Goal: Transaction & Acquisition: Obtain resource

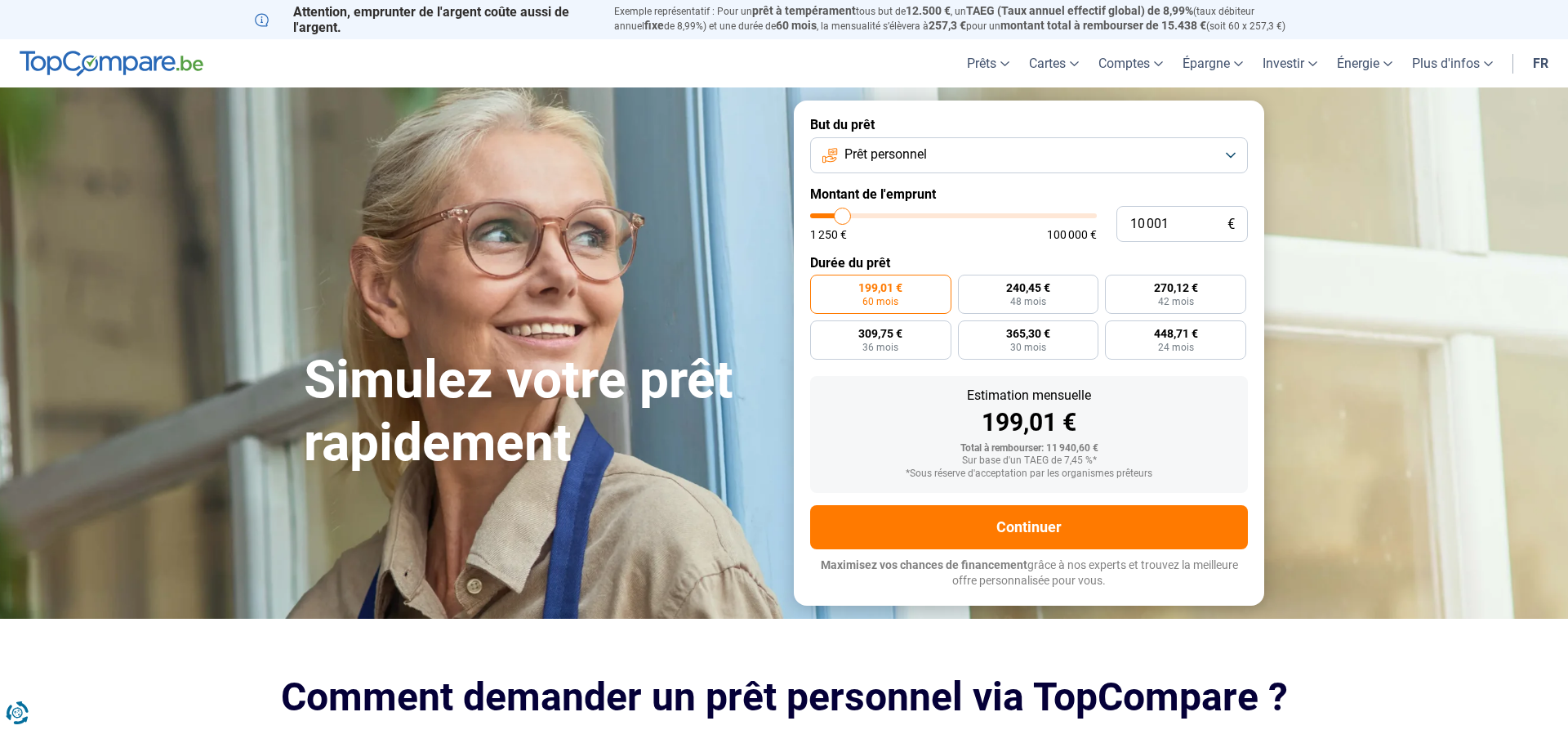
click at [1231, 157] on button "Prêt personnel" at bounding box center [1028, 155] width 438 height 36
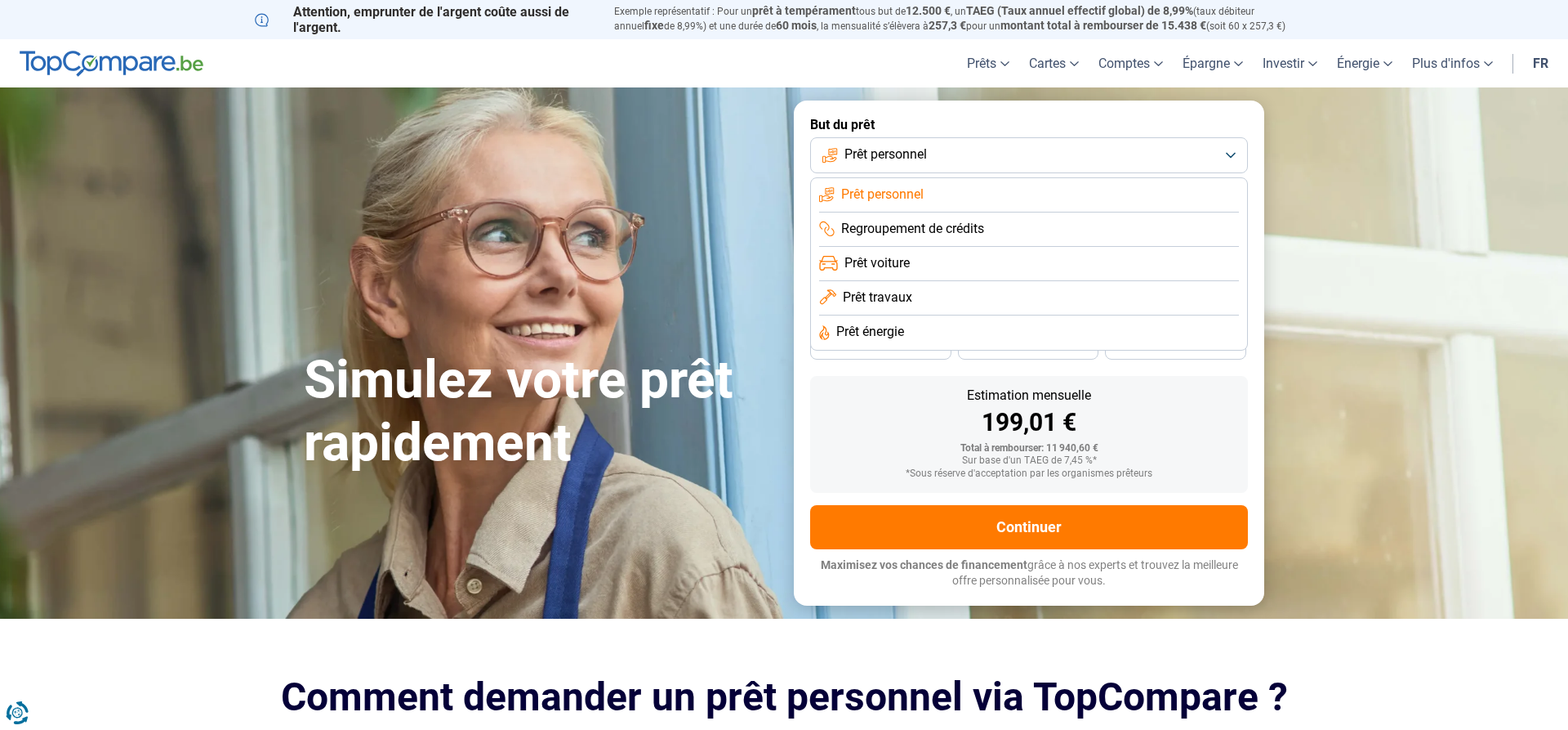
click at [1019, 260] on li "Prêt voiture" at bounding box center [1028, 264] width 420 height 34
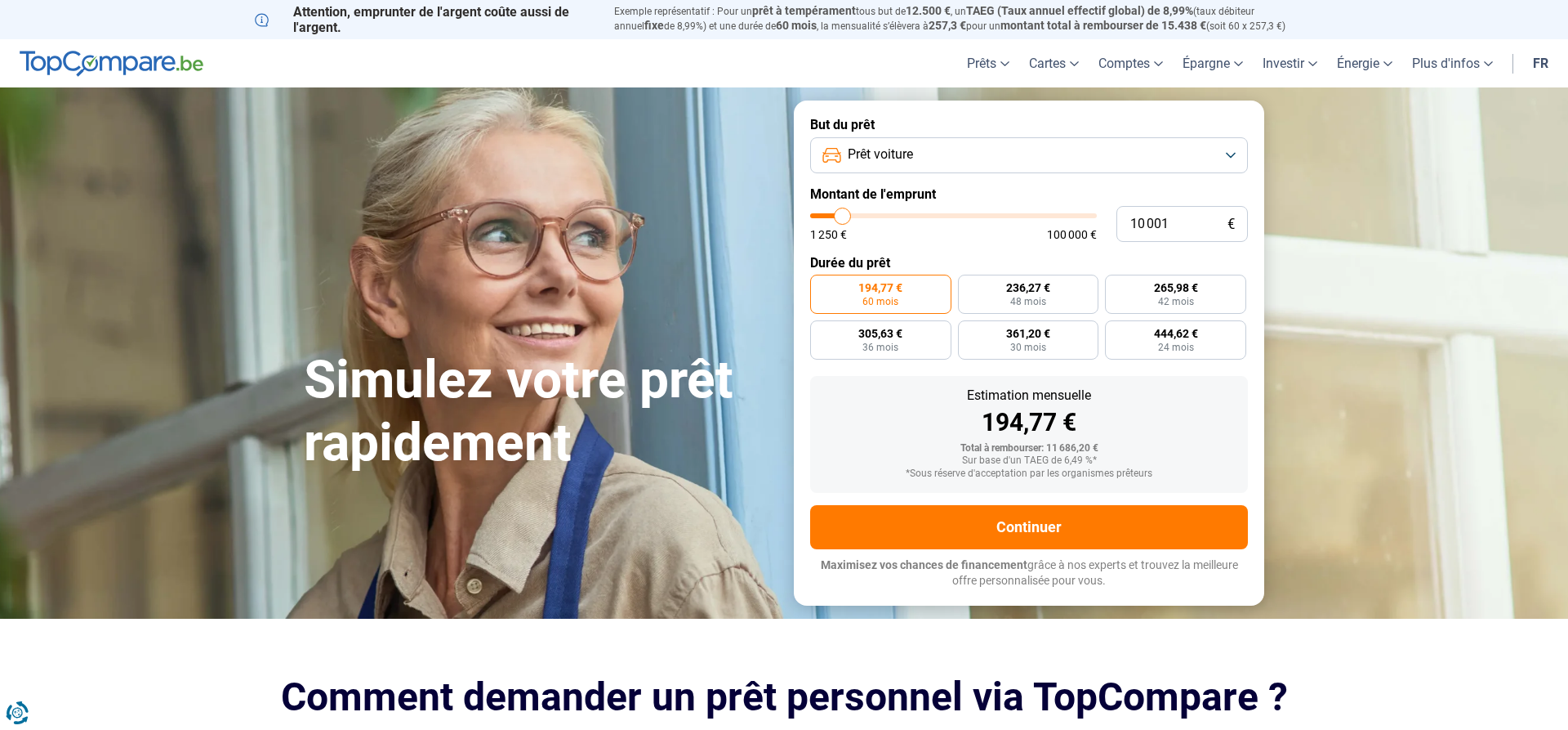
drag, startPoint x: 916, startPoint y: 212, endPoint x: 922, endPoint y: 218, distance: 8.5
click at [916, 212] on div "10 001 € 1 250 € 100 000 €" at bounding box center [1028, 224] width 438 height 36
drag, startPoint x: 1182, startPoint y: 220, endPoint x: 1063, endPoint y: 230, distance: 119.4
click at [1116, 230] on input "10 001" at bounding box center [1182, 224] width 132 height 36
type input "5"
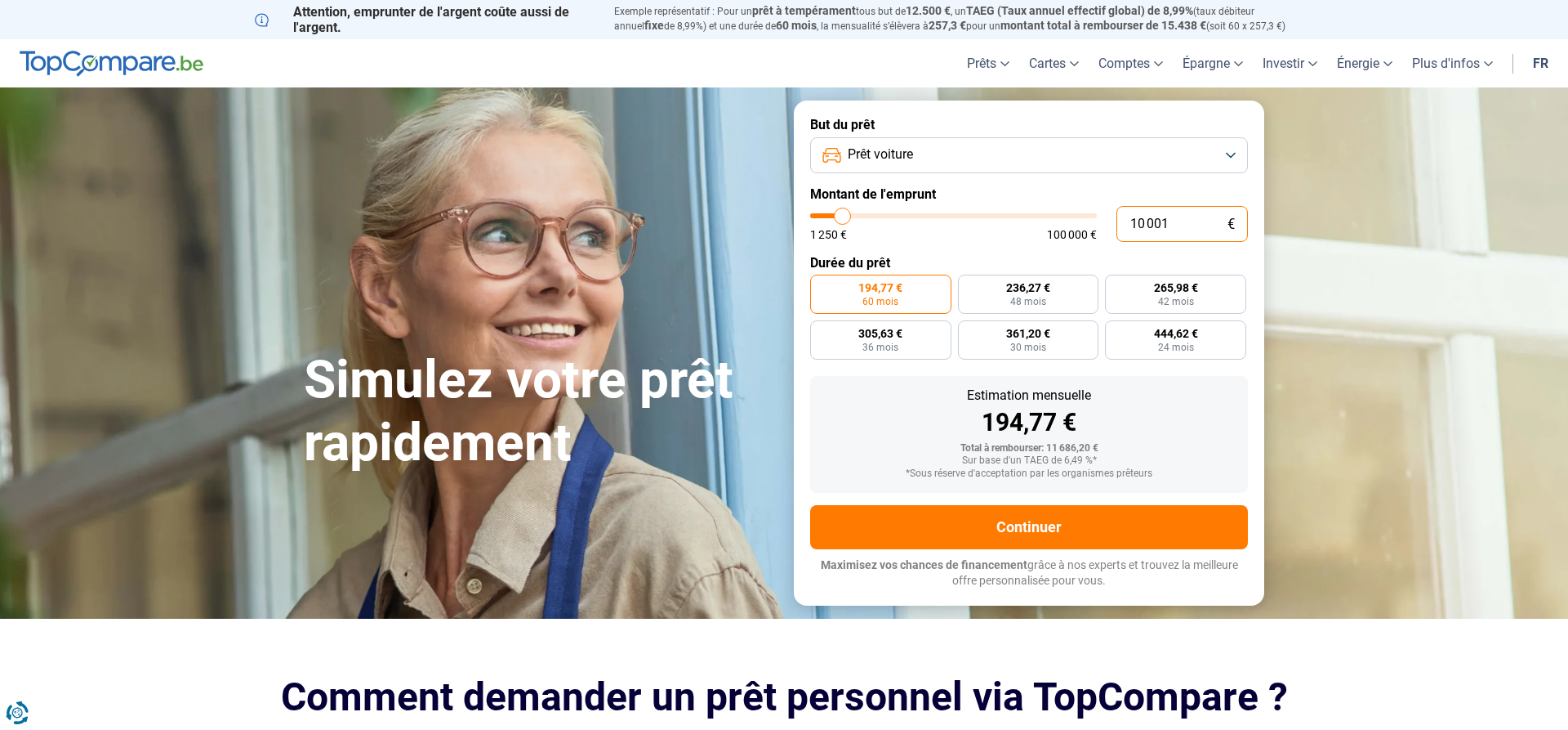
type input "1250"
type input "50"
type input "1250"
type input "500"
type input "1250"
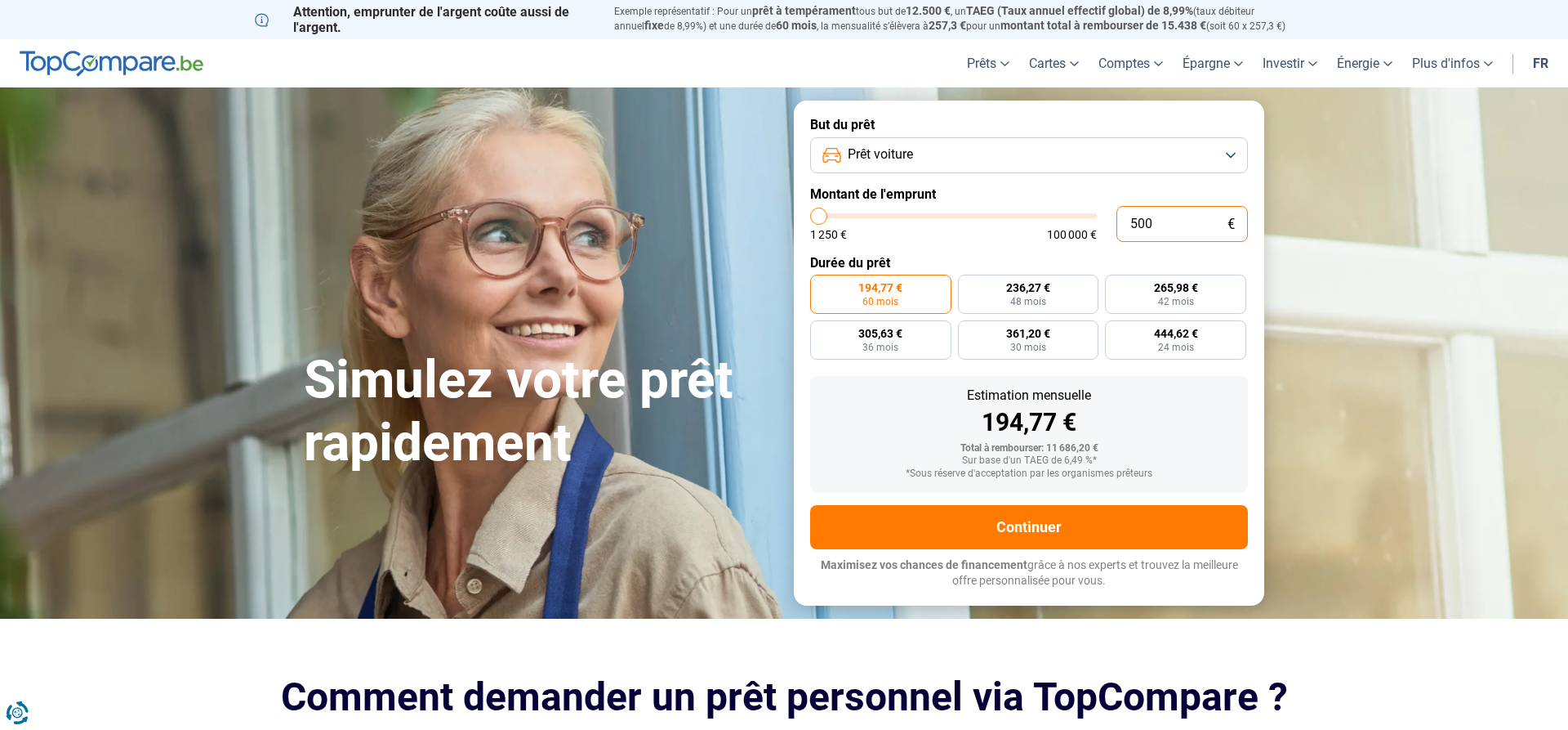
type input "5 000"
type input "5000"
type input "50 000"
type input "50000"
radio input "false"
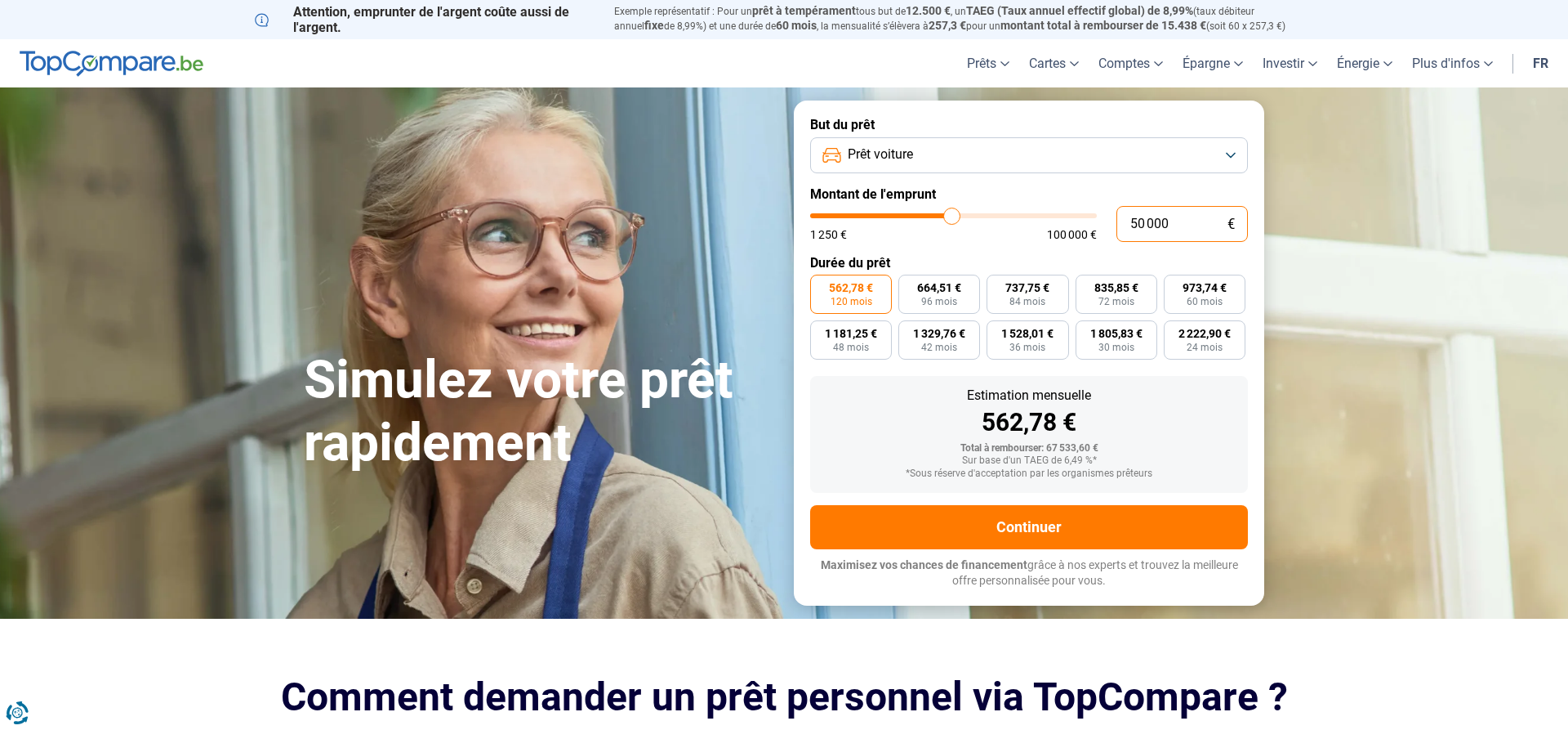
type input "5 000"
type input "5000"
type input "500"
type input "1250"
type input "50"
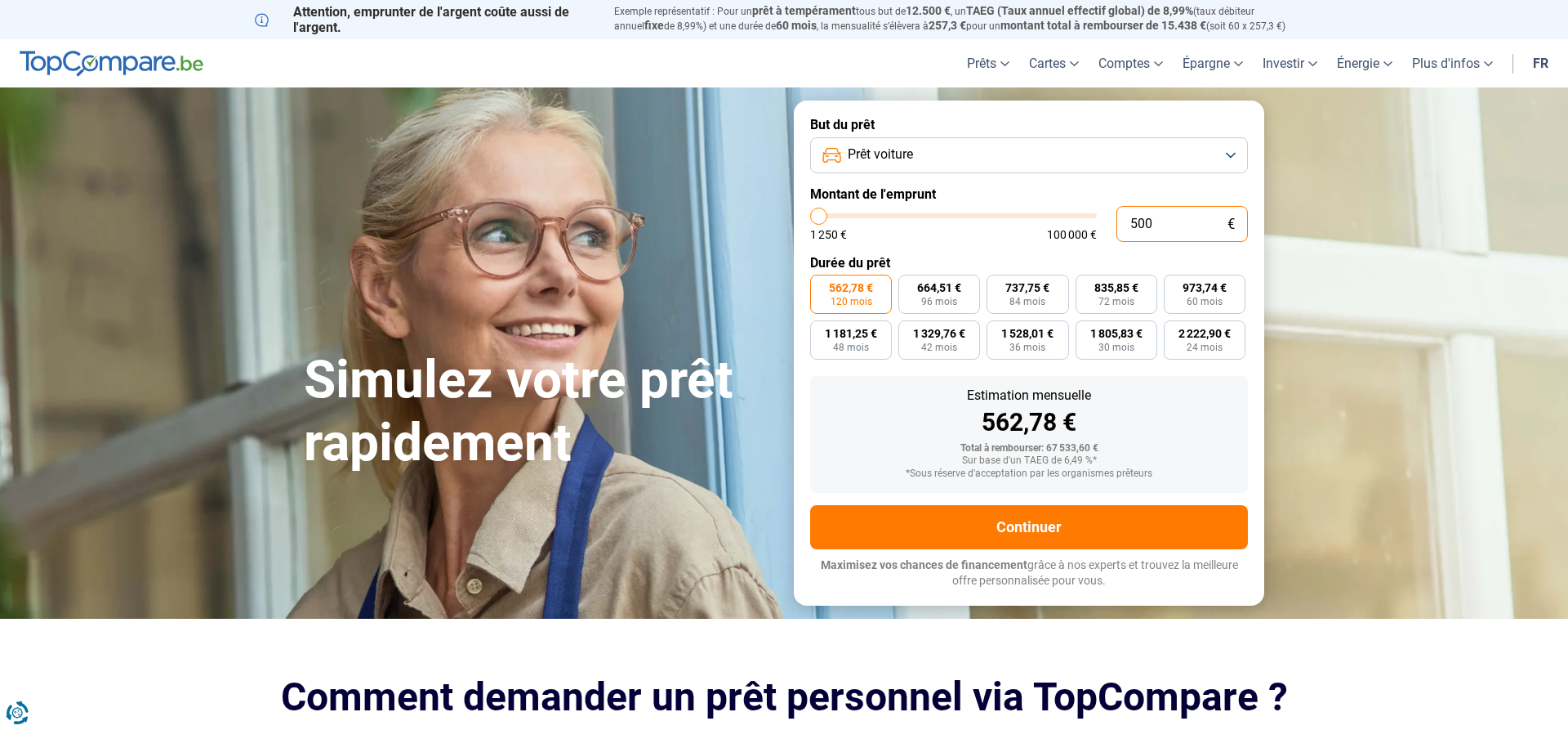
type input "1250"
type input "5"
type input "1250"
type input "0"
type input "1250"
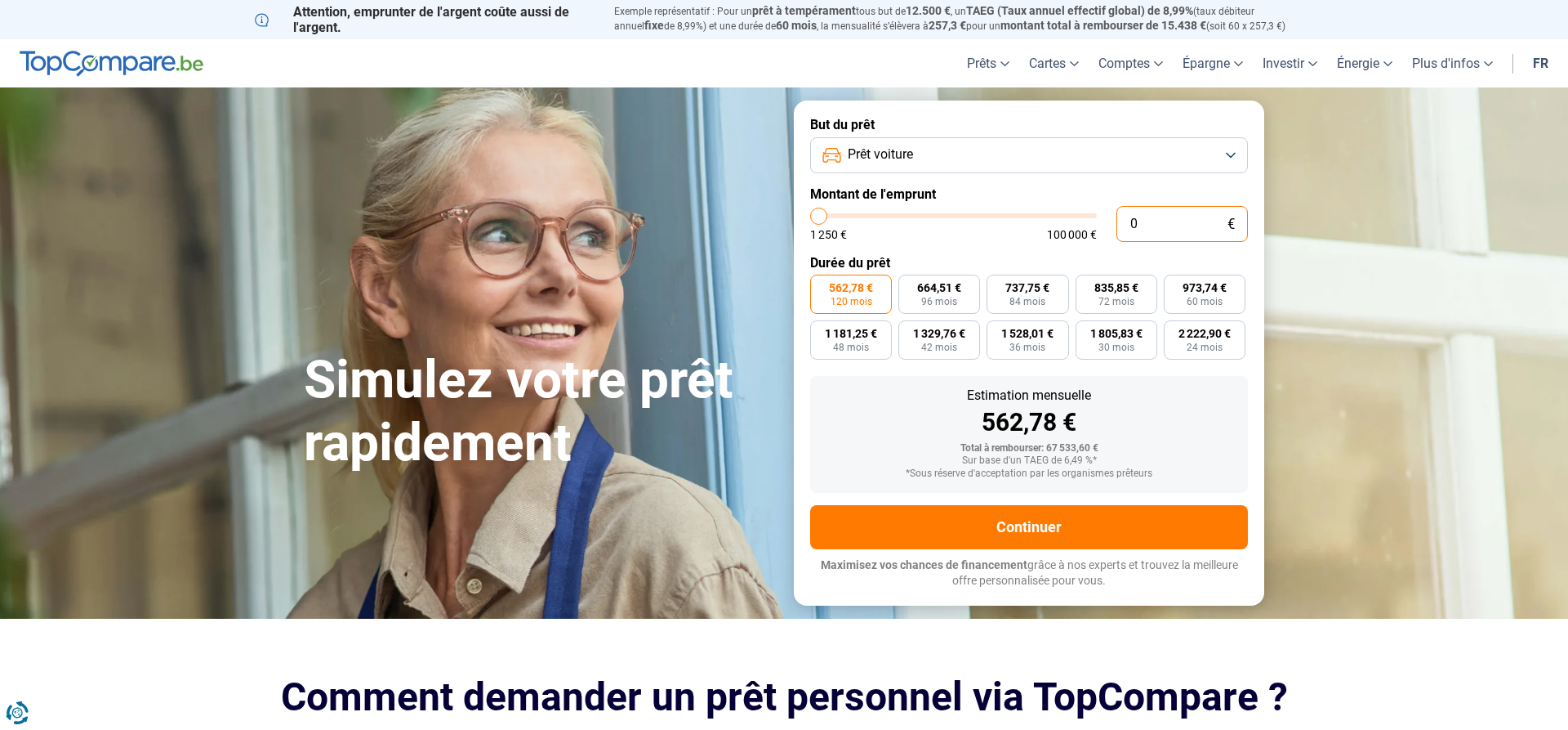
type input "6"
type input "1250"
type input "610"
type input "1250"
type input "61"
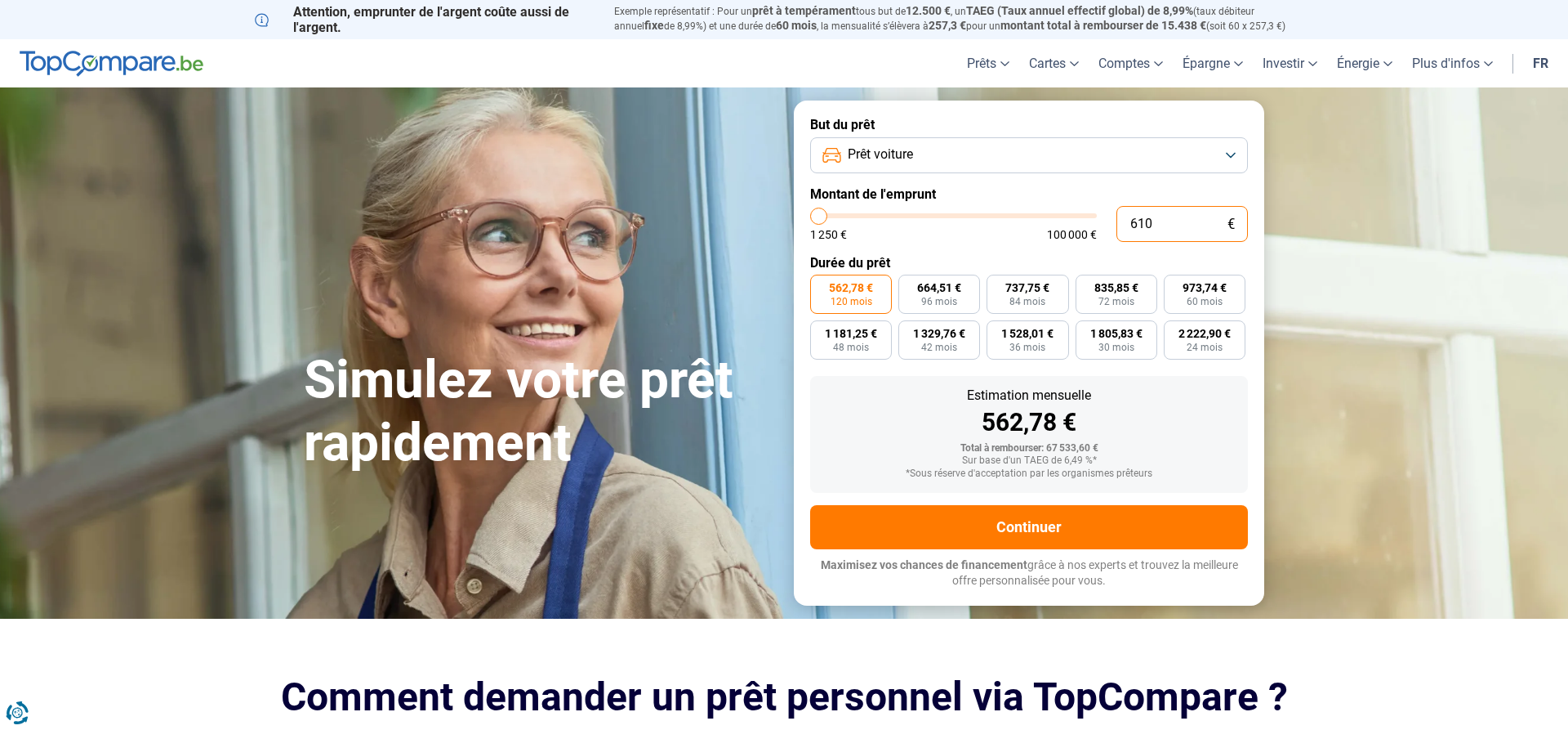
type input "1250"
type input "6"
type input "1250"
type input "60"
type input "1250"
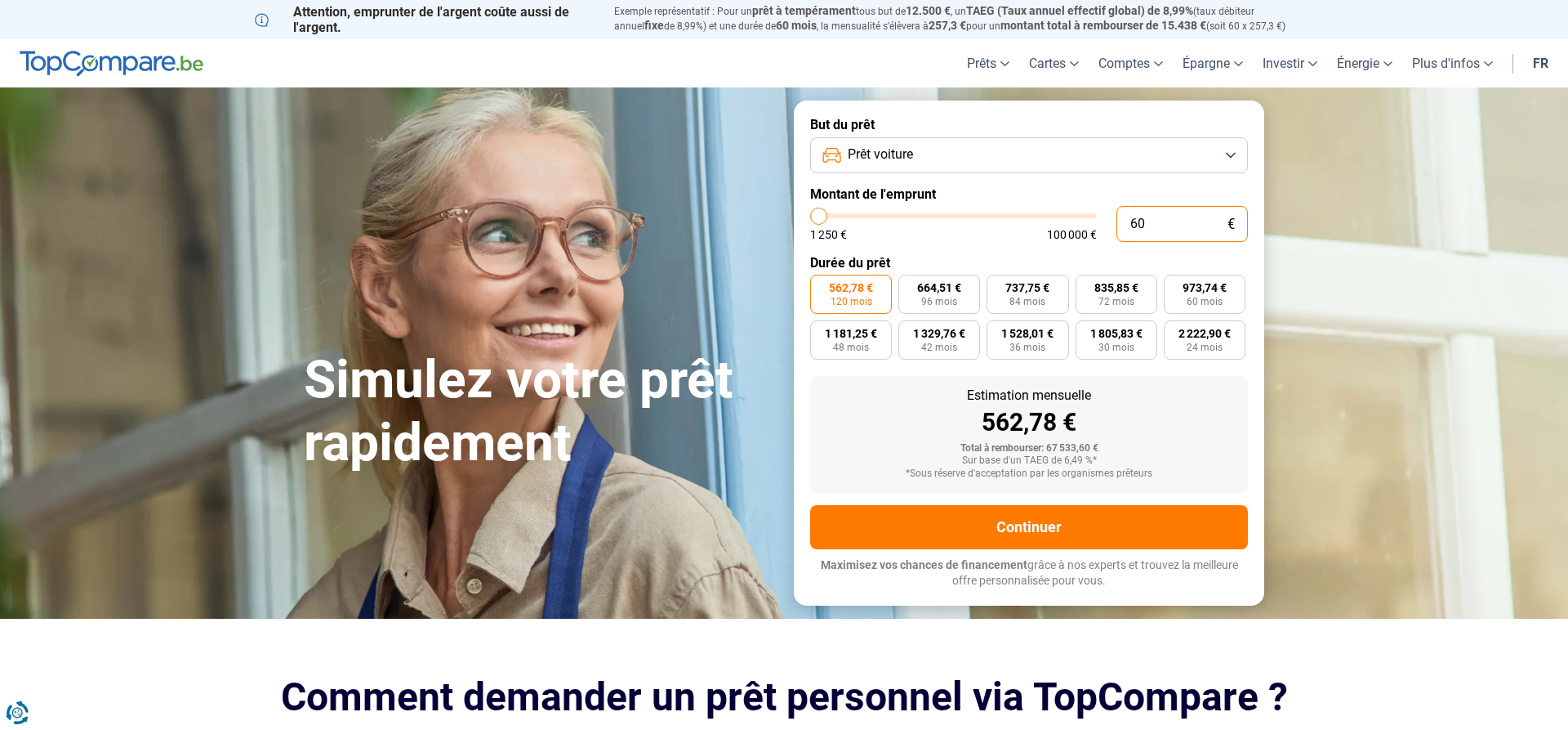
type input "600"
type input "1250"
type input "6 000"
type input "6000"
type input "60 000"
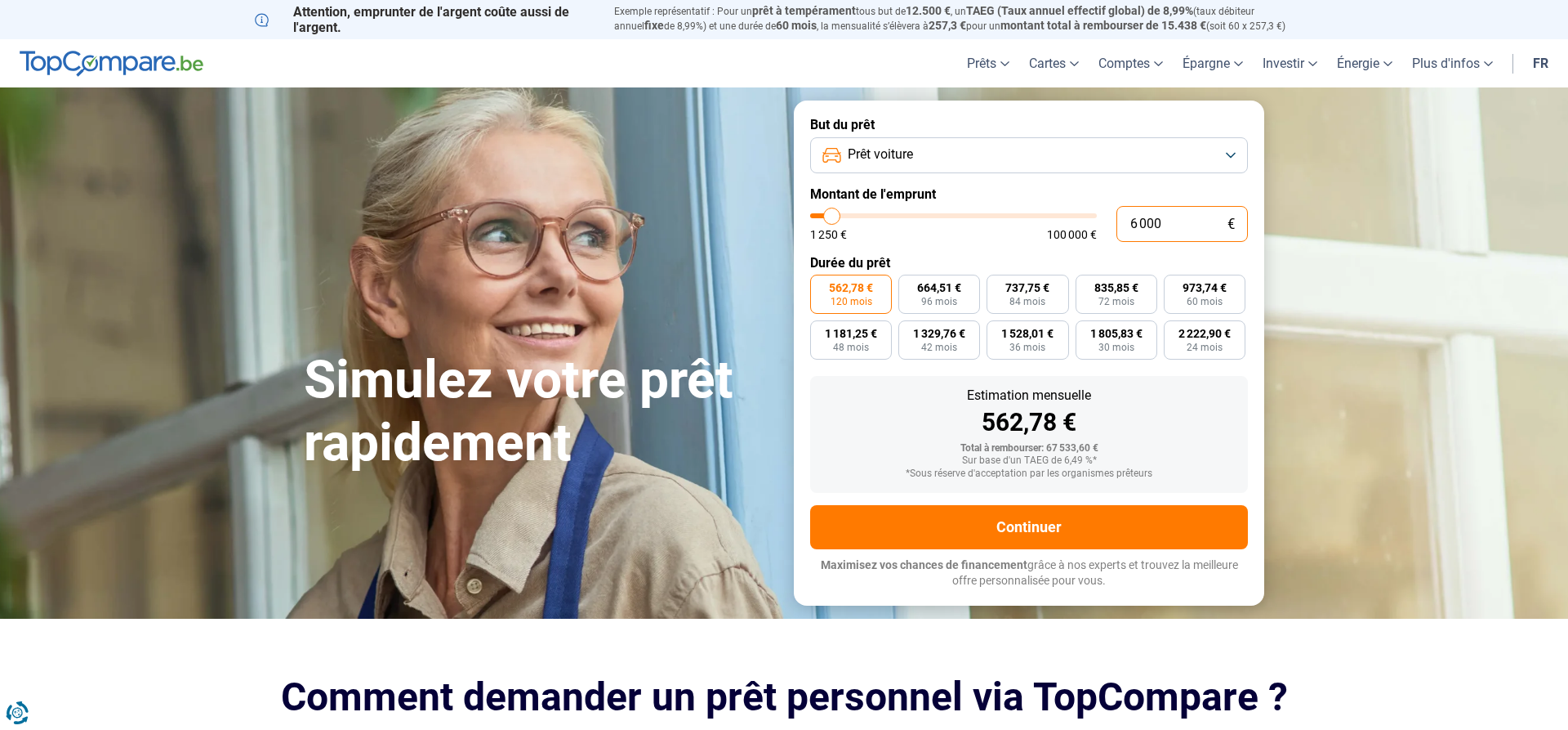
type input "60000"
type input "6 000"
type input "6000"
type input "600"
type input "1250"
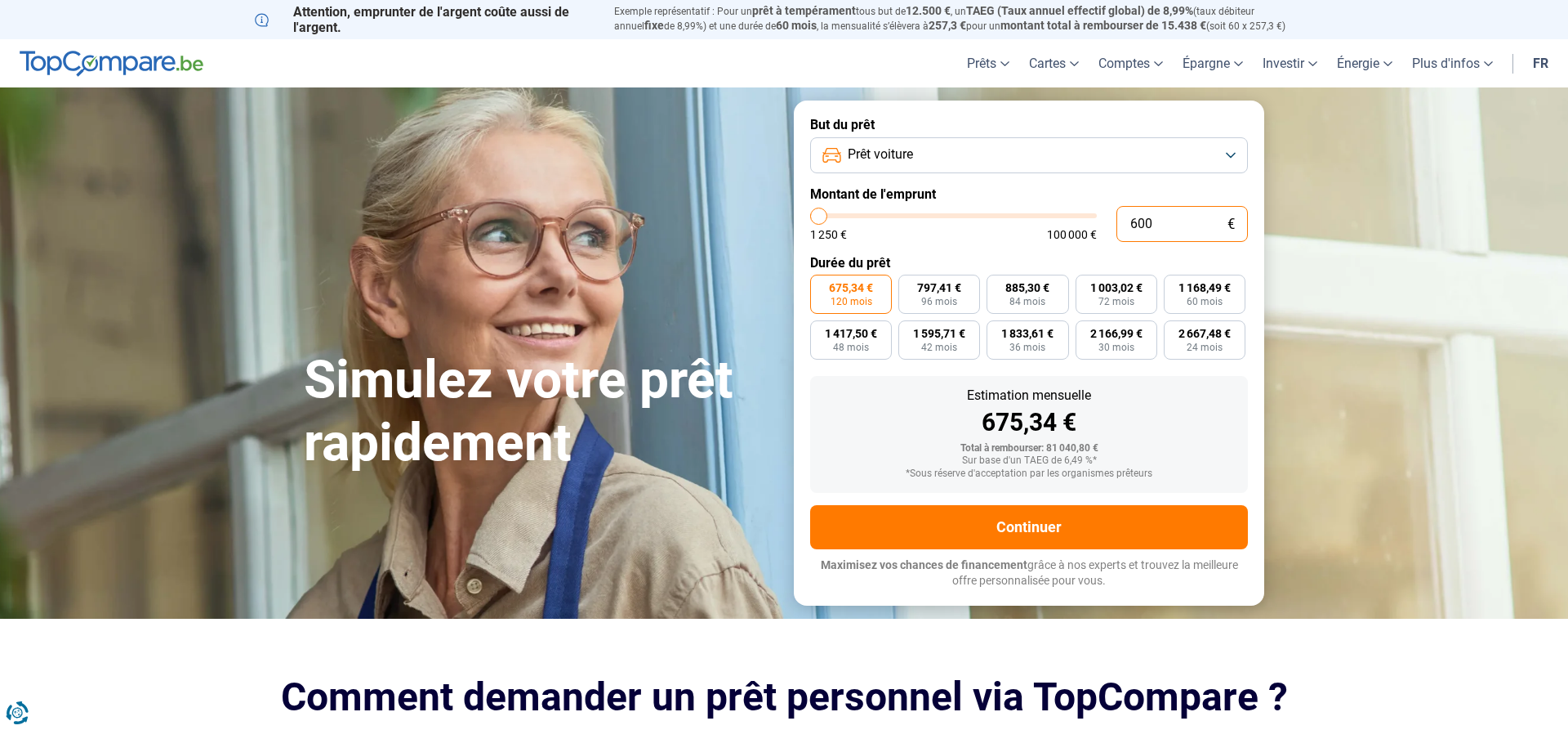
type input "60"
type input "1250"
type input "6"
type input "1250"
type input "0"
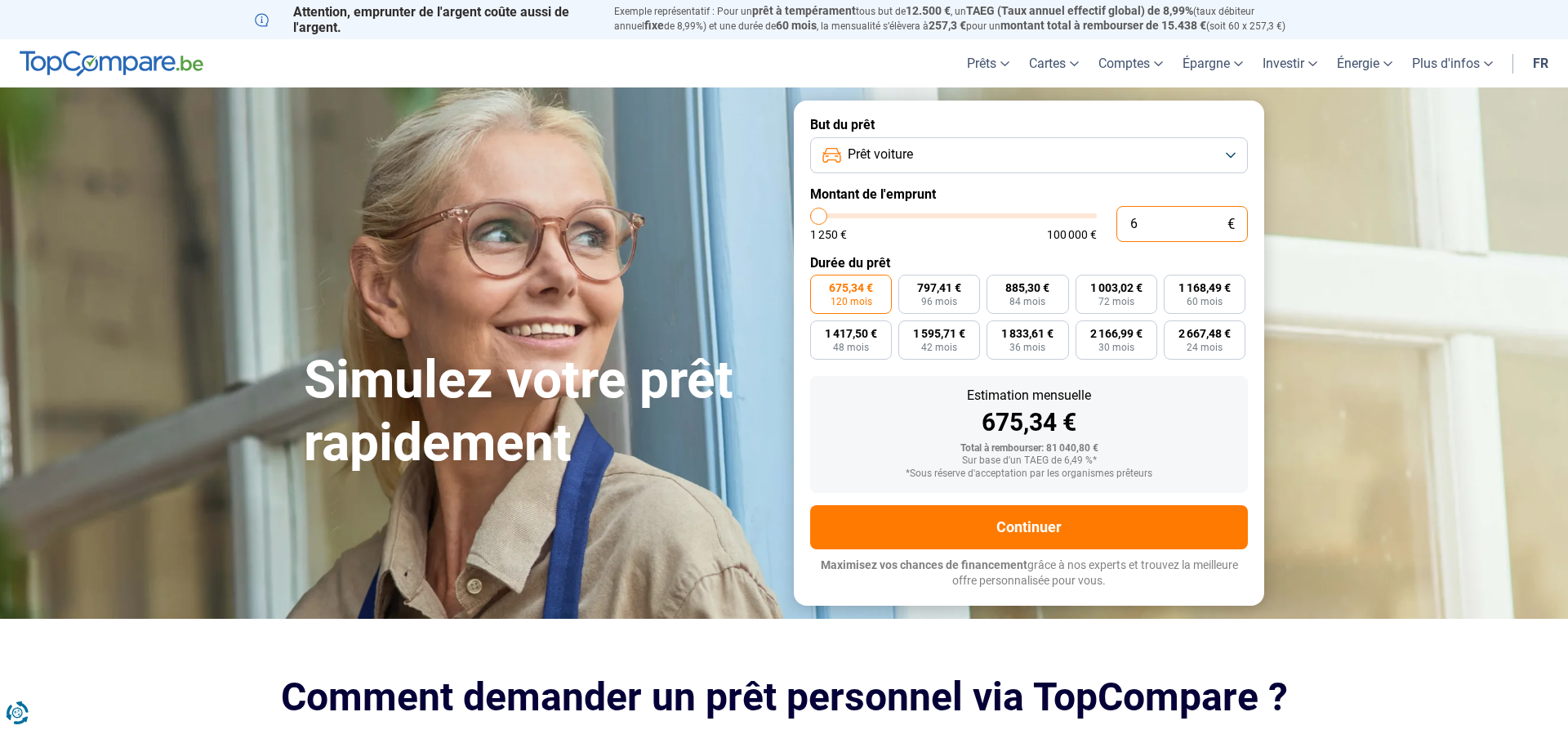
type input "1250"
type input "2"
type input "1250"
type input "29"
type input "1250"
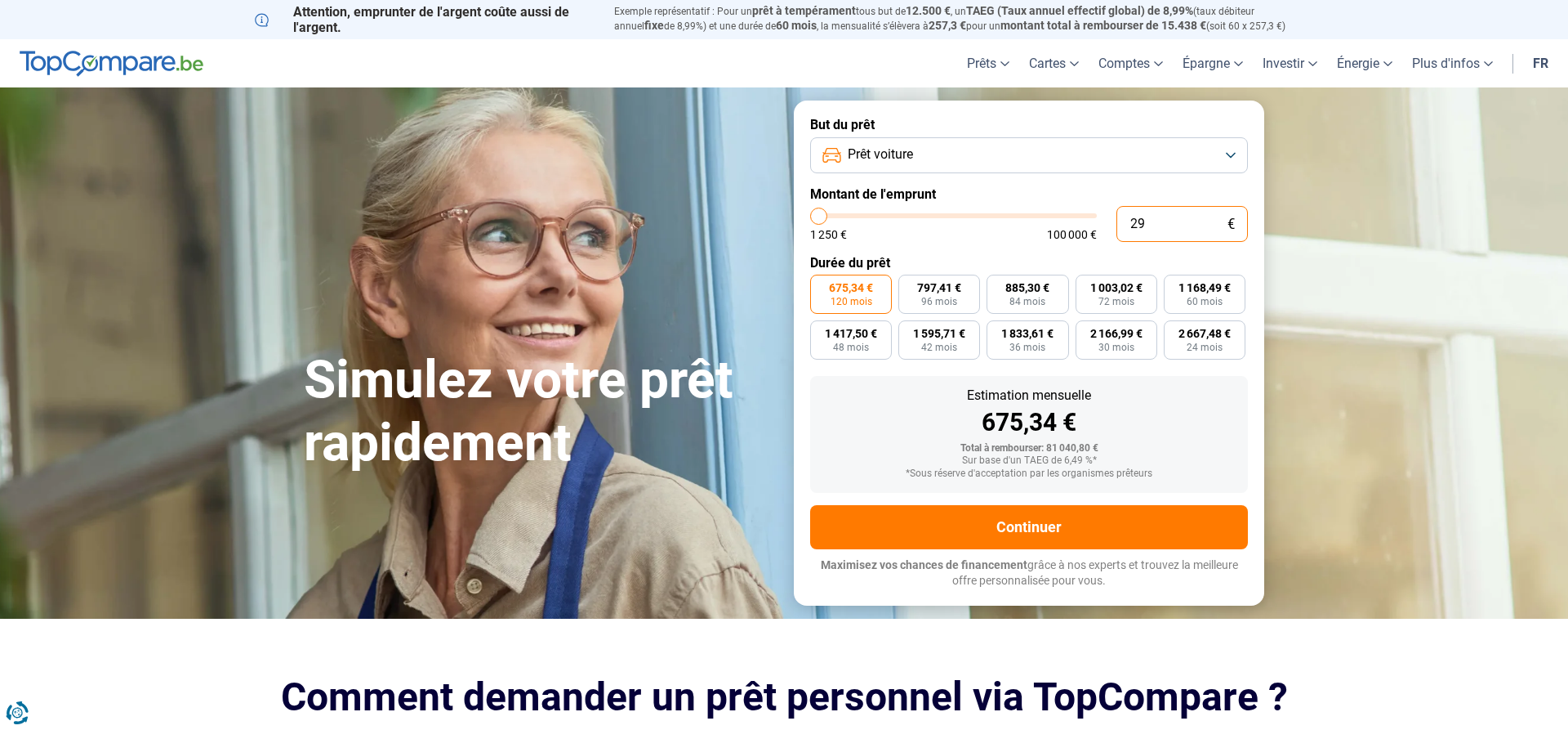
type input "290"
type input "1250"
type input "2 900"
type input "3000"
type input "29 000"
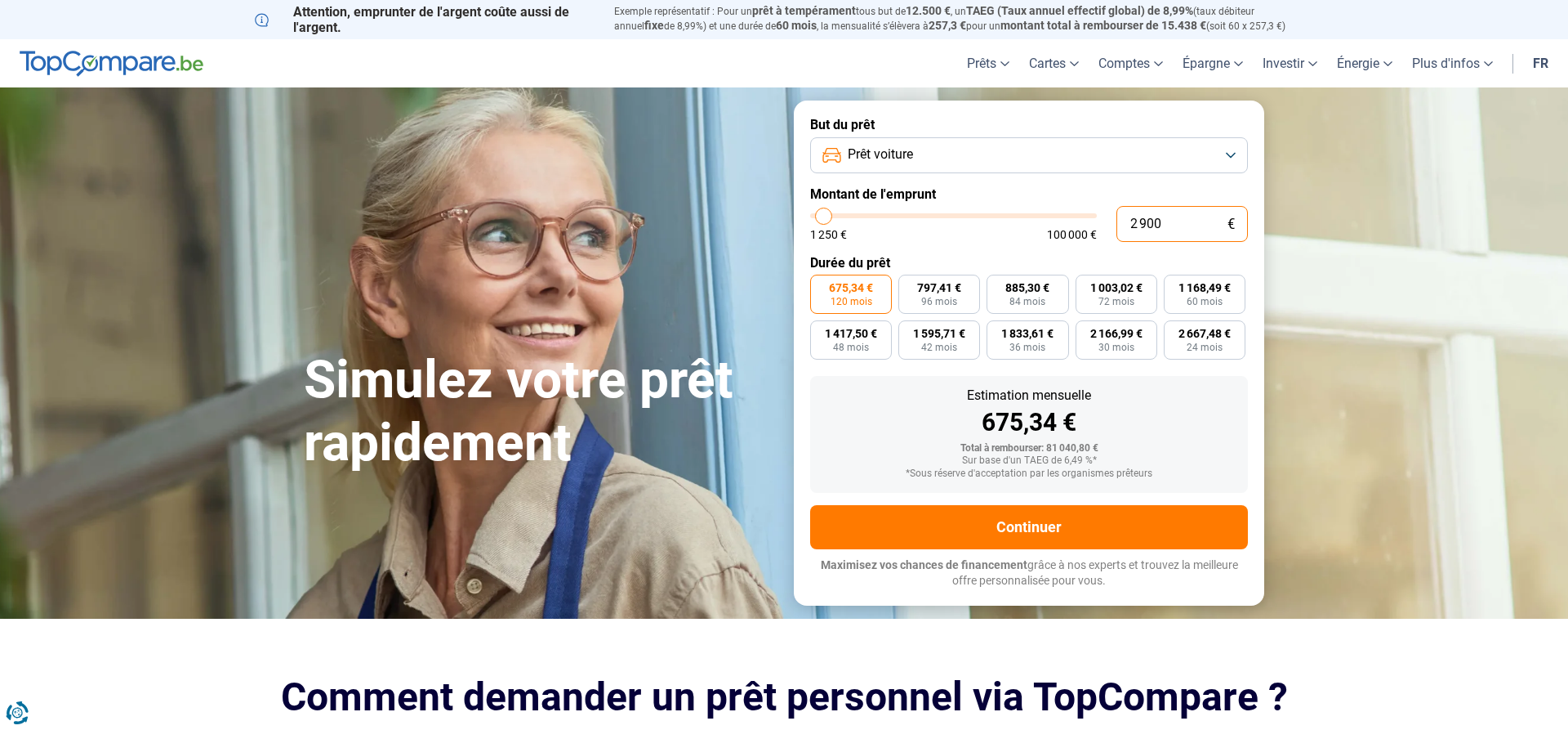
type input "29000"
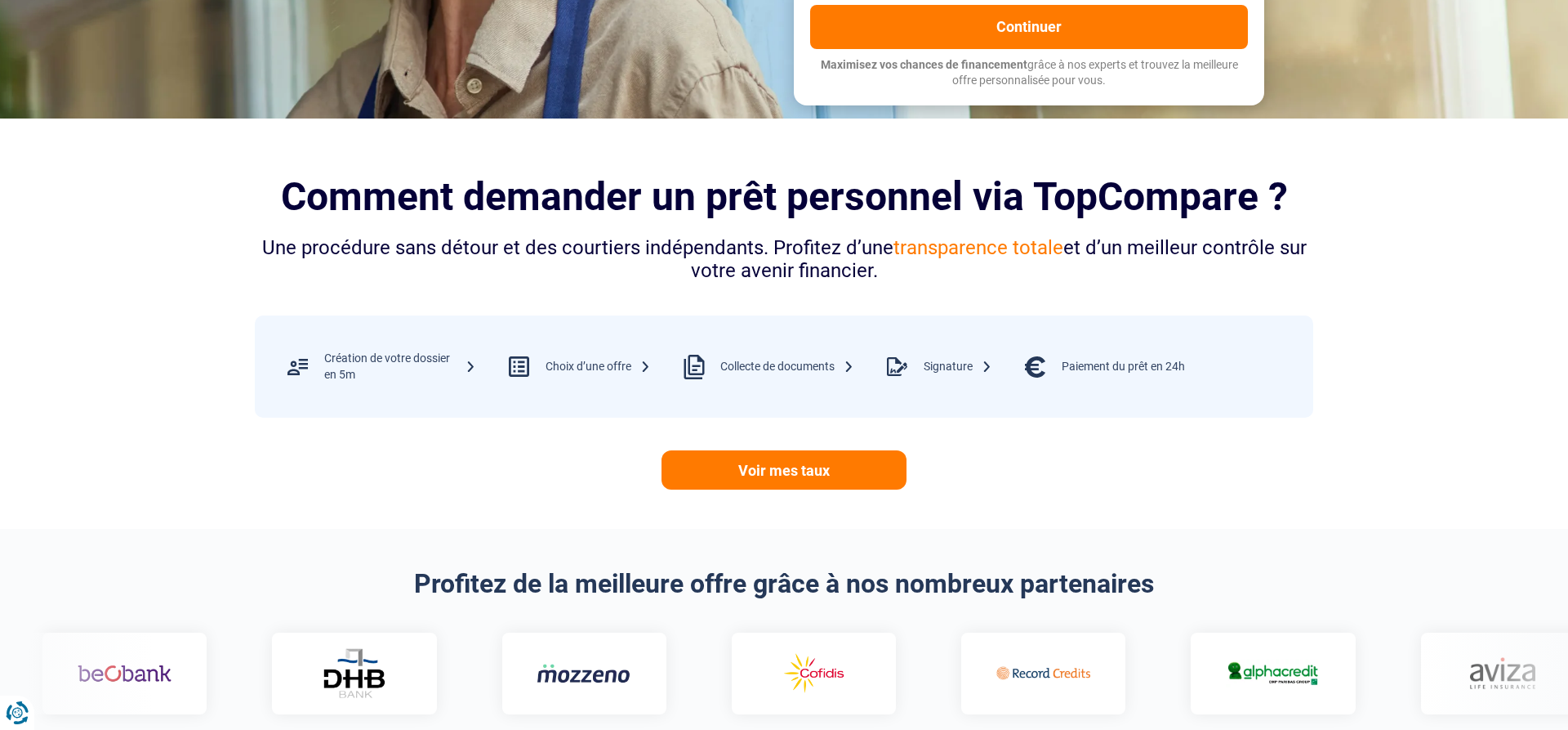
scroll to position [83, 0]
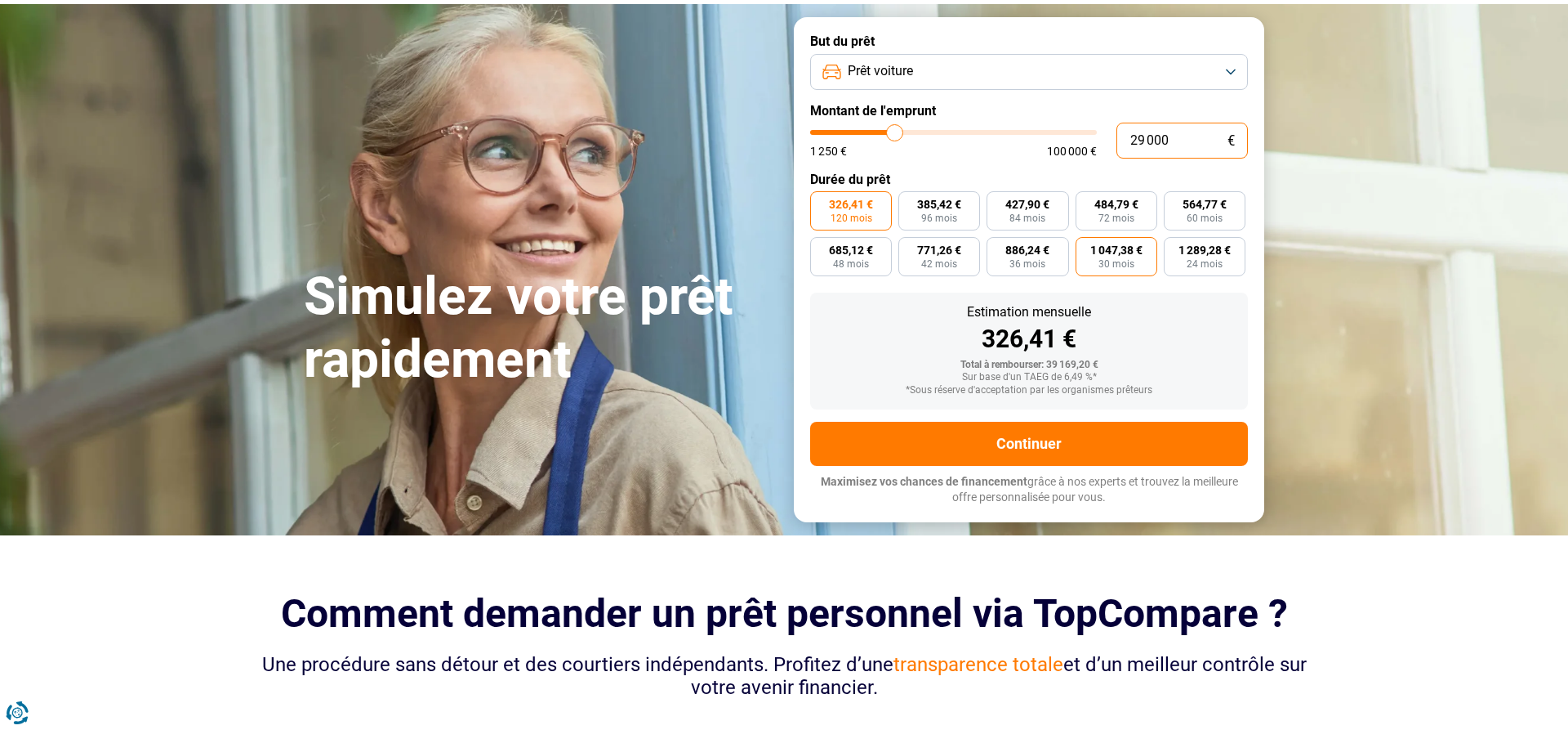
type input "2 900"
type input "3000"
type input "290"
type input "1250"
type input "29"
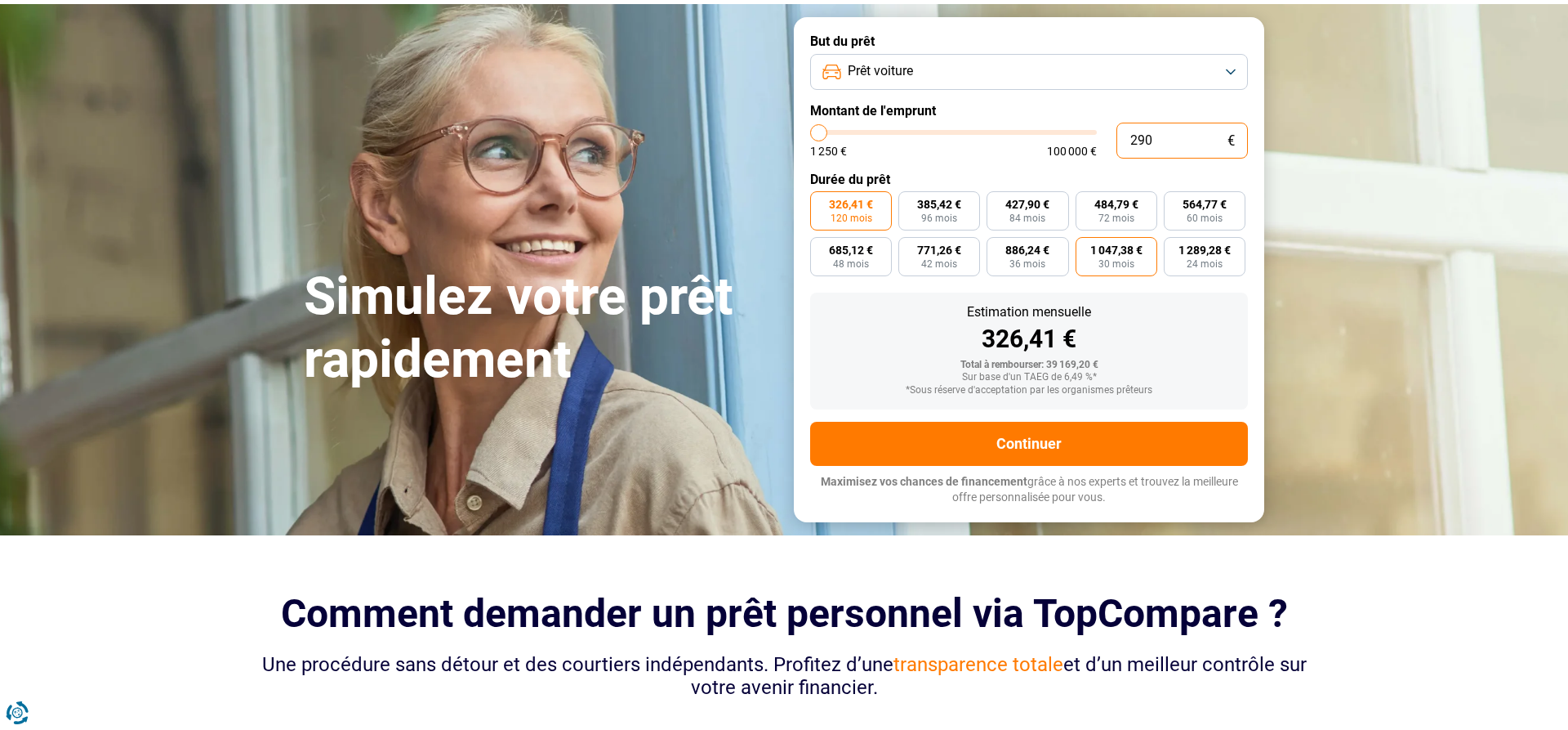
type input "1250"
type input "2"
type input "1250"
type input "0"
type input "1250"
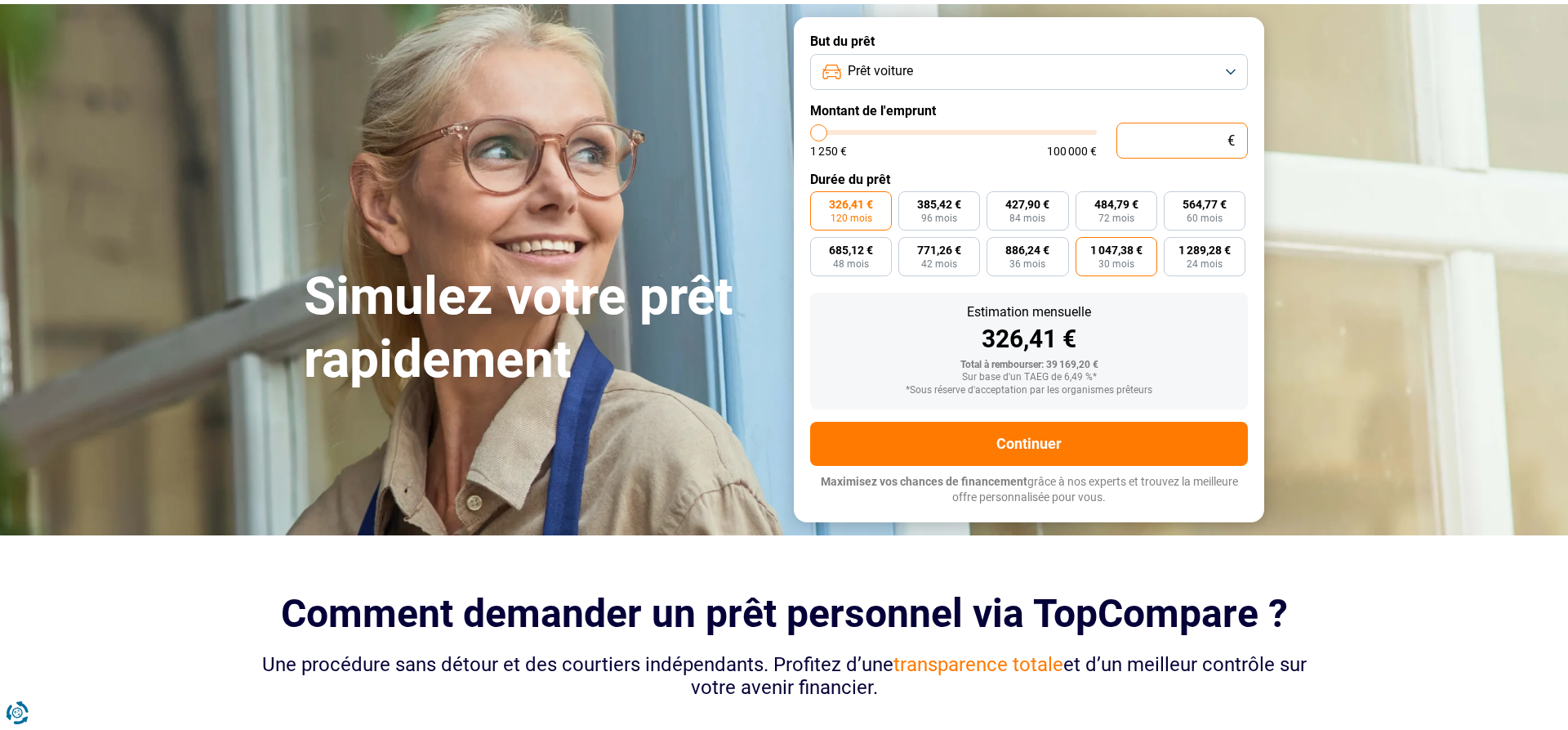
type input "5"
type input "1250"
type input "50"
type input "1250"
type input "500"
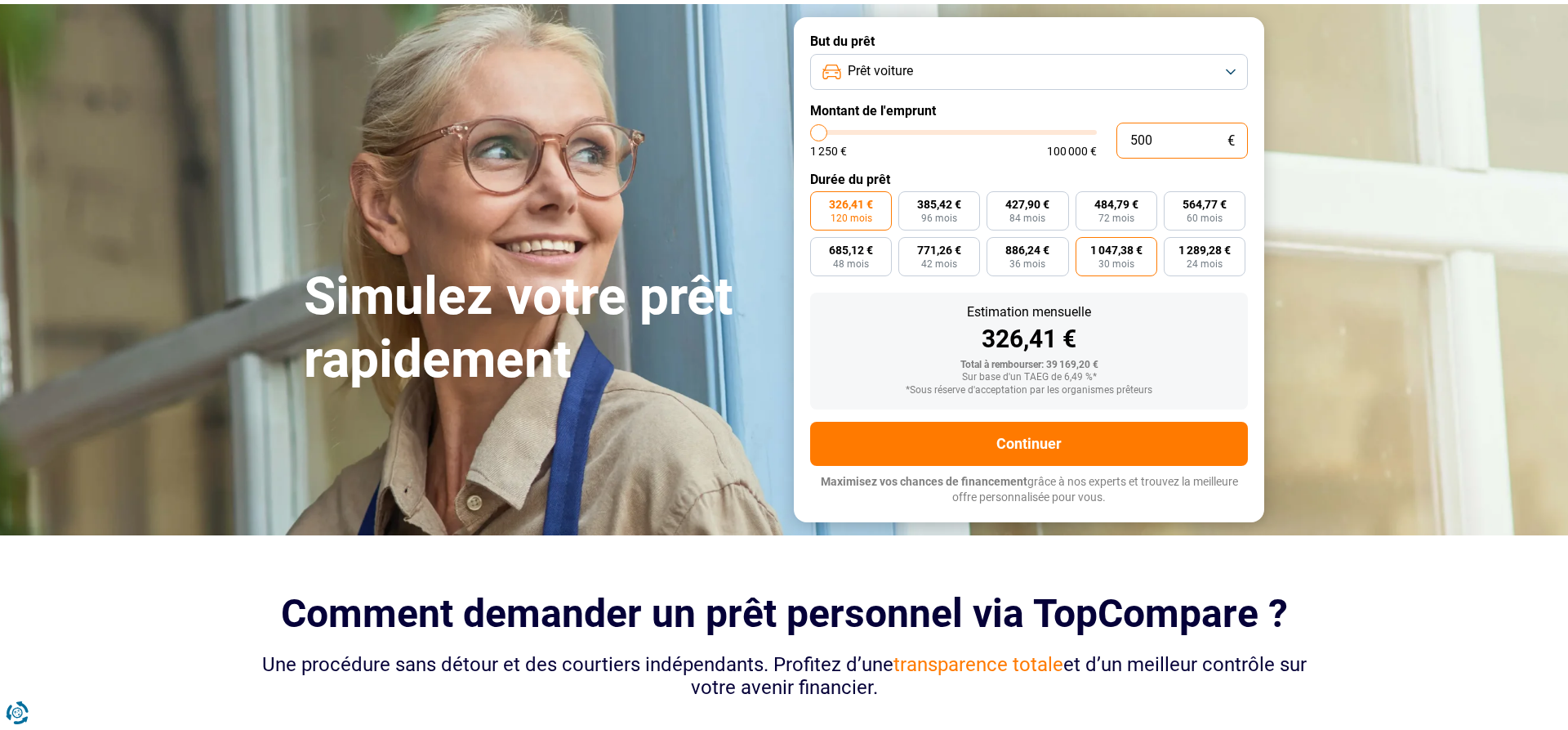
type input "1250"
type input "5 000"
type input "5000"
type input "50 000"
type input "50000"
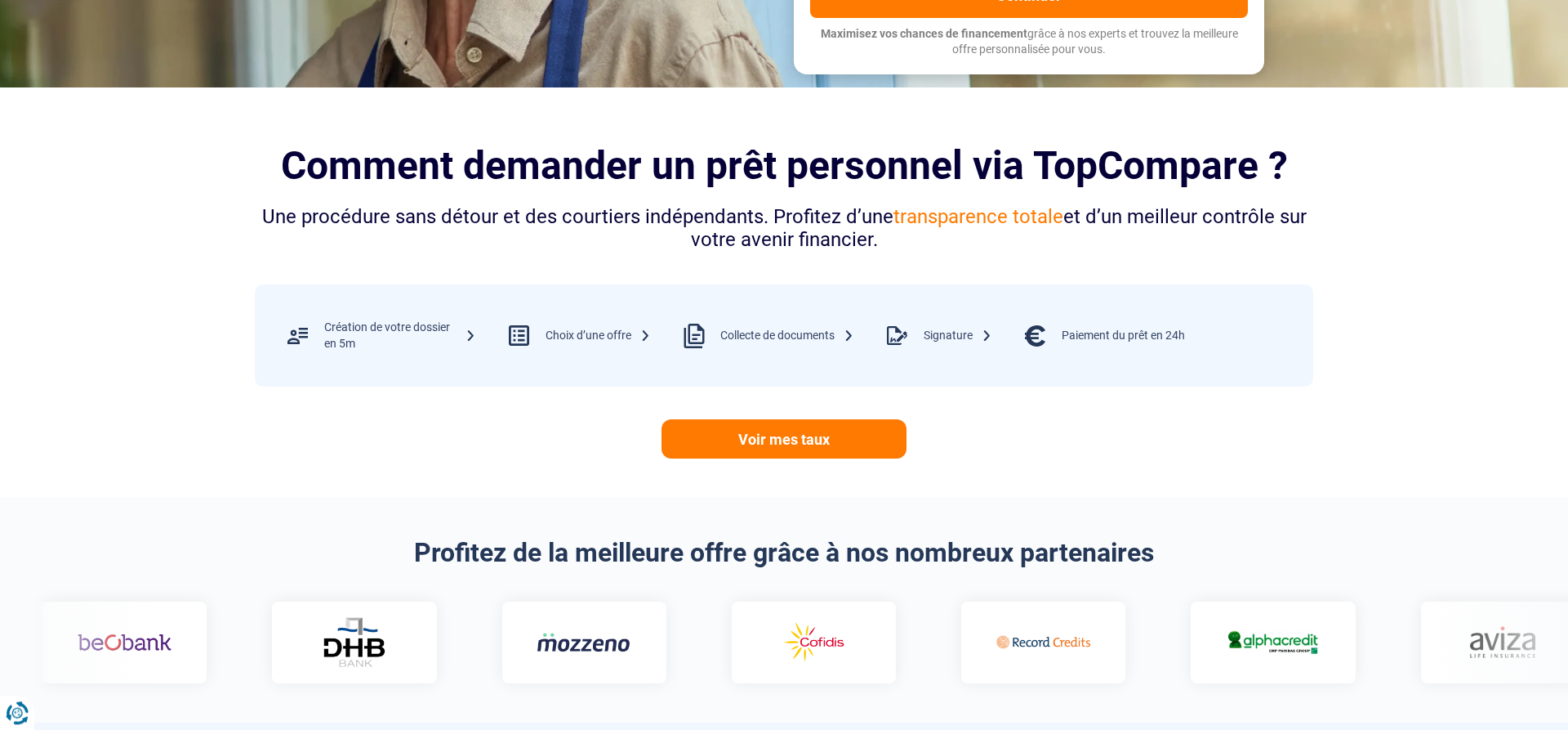
scroll to position [667, 0]
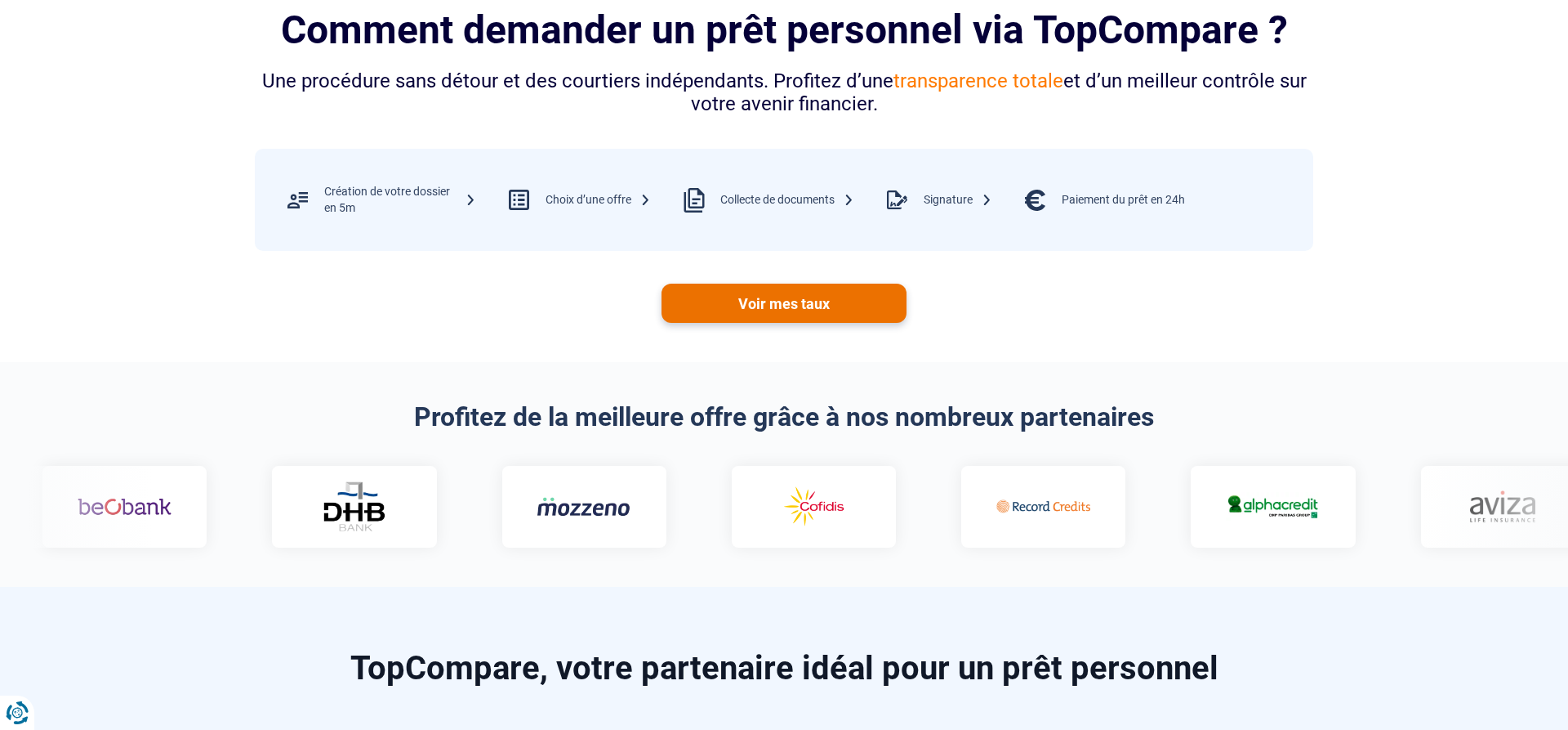
type input "50 000"
click at [858, 291] on link "Voir mes taux" at bounding box center [784, 302] width 245 height 39
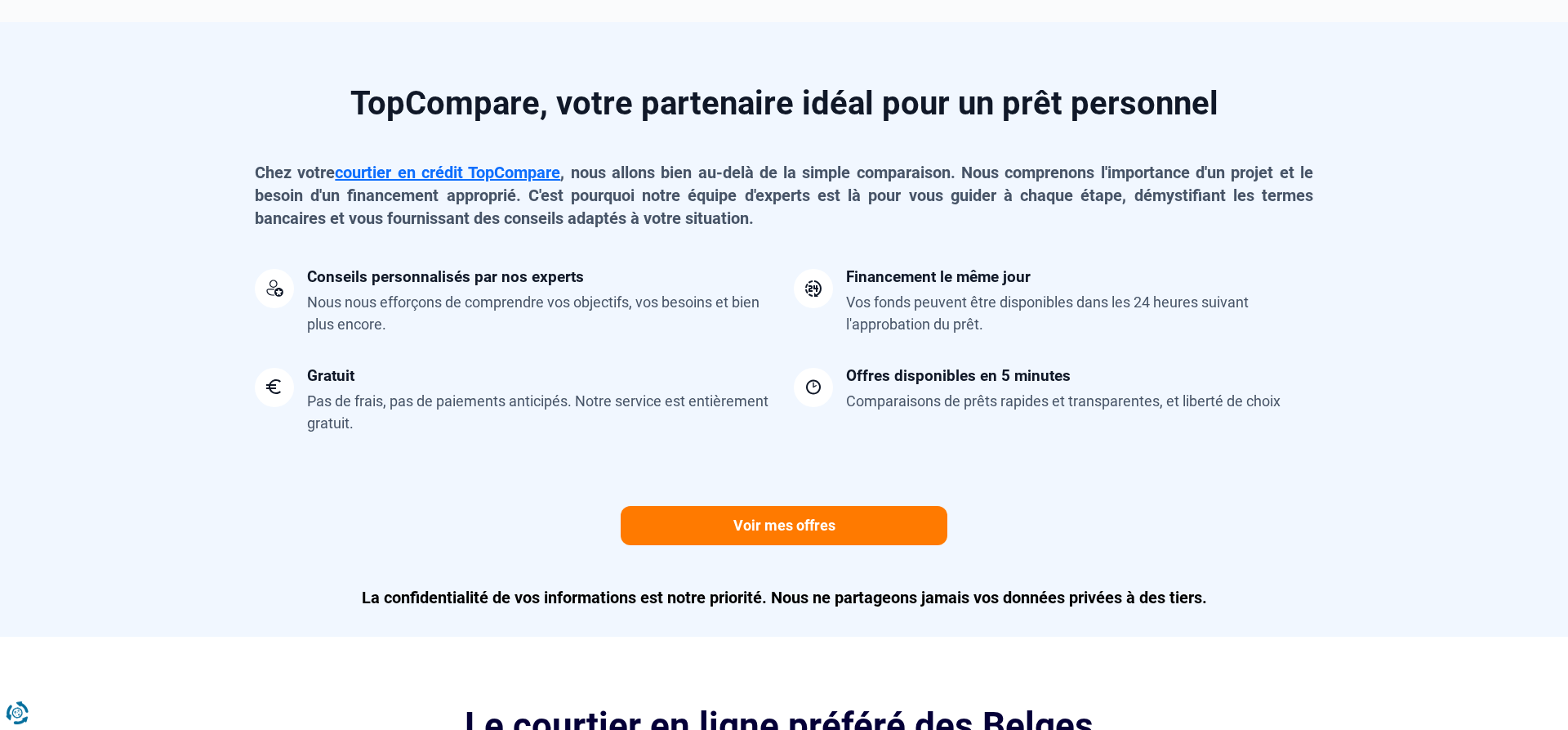
scroll to position [1250, 0]
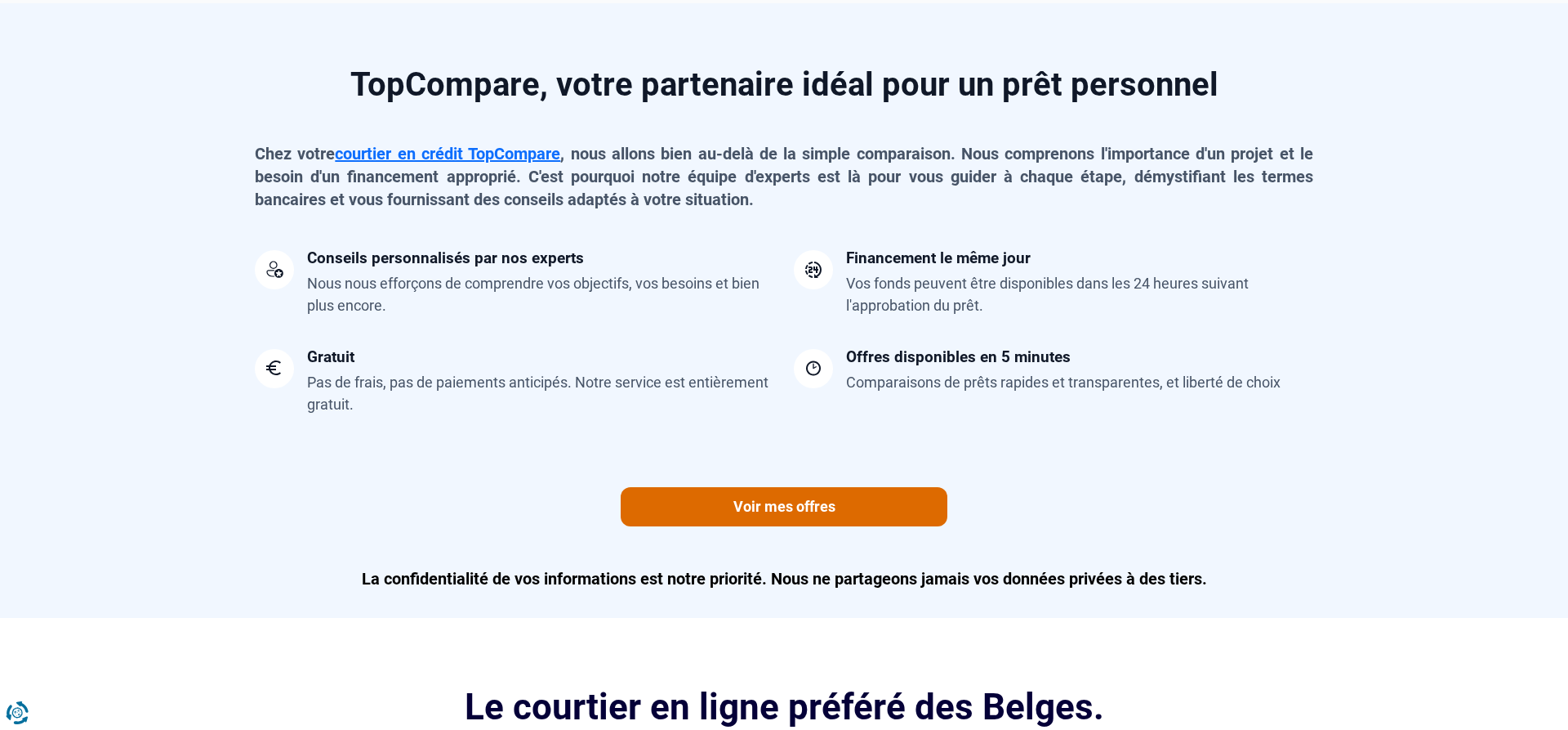
click at [872, 495] on link "Voir mes offres" at bounding box center [784, 506] width 327 height 39
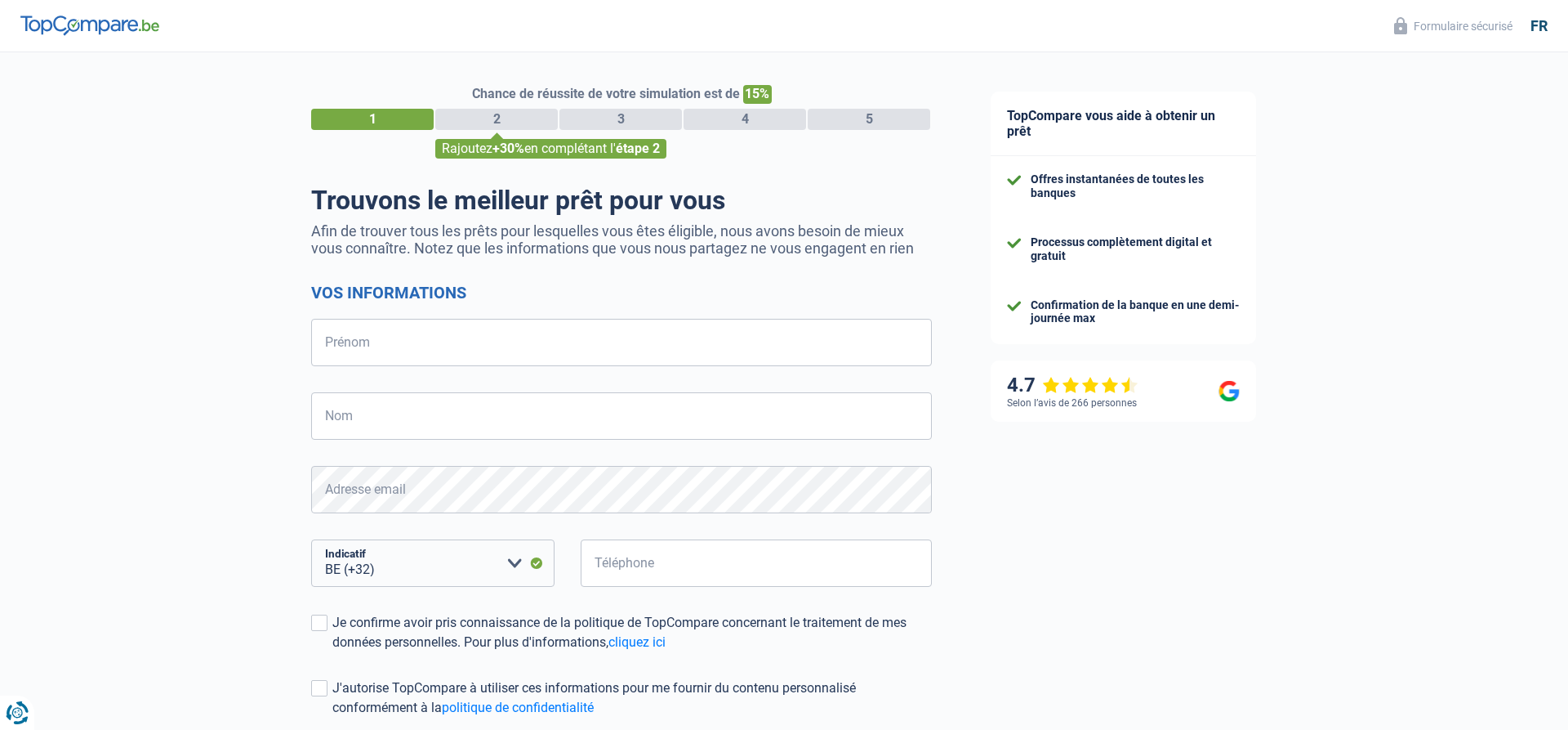
select select "32"
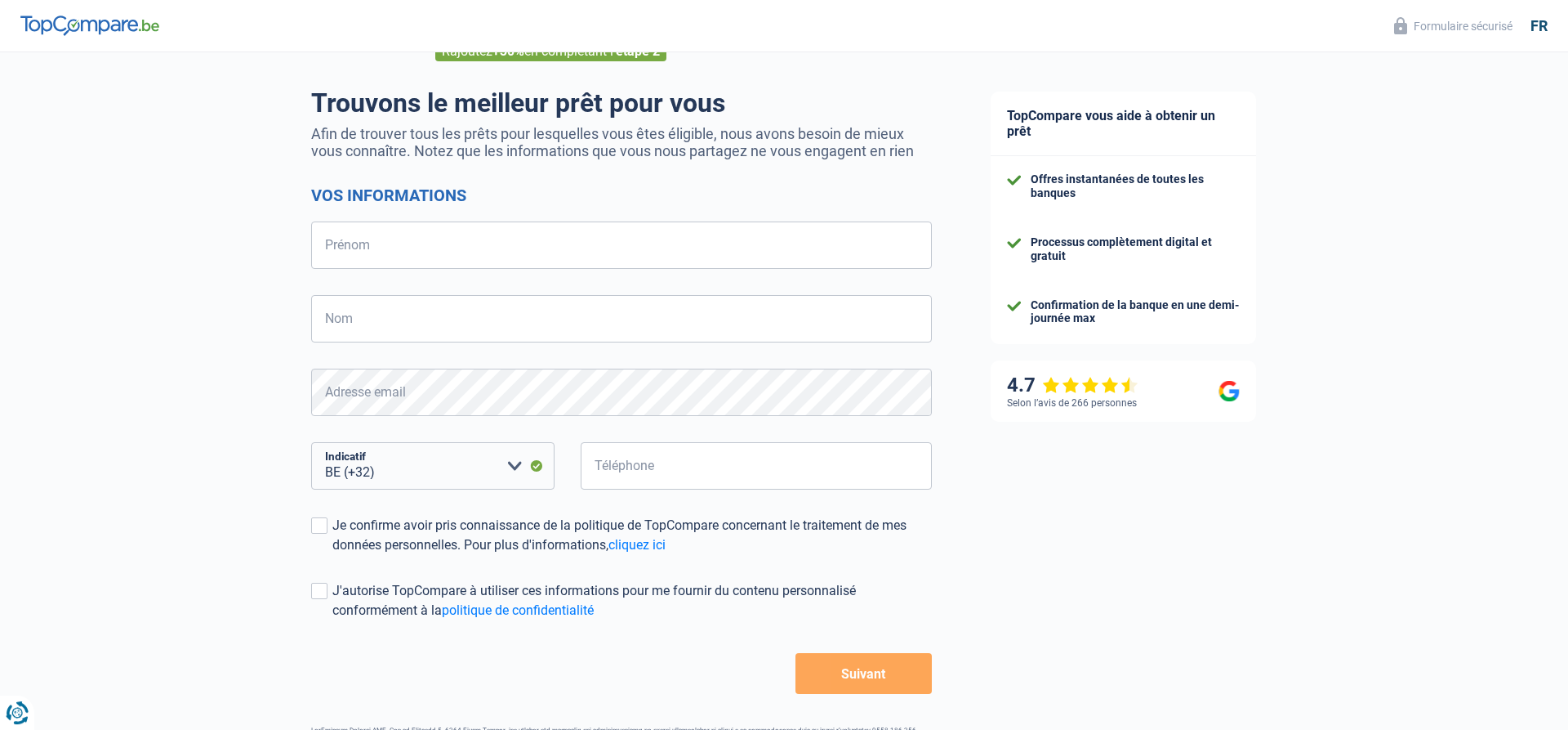
scroll to position [158, 0]
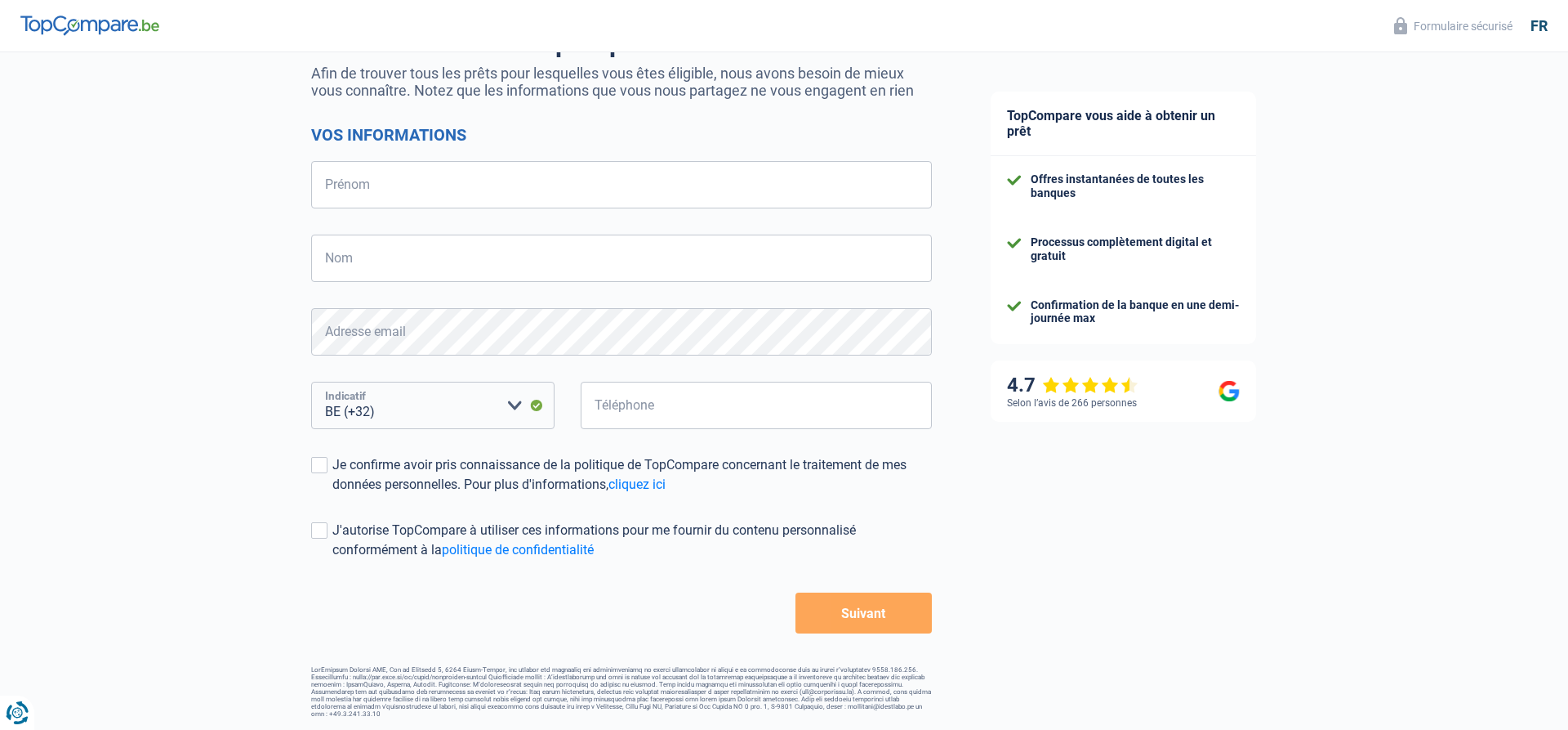
click at [311, 382] on select "BE (+32) LU (+352) Veuillez sélectionner une option" at bounding box center [432, 405] width 243 height 47
click at [512, 397] on select "BE (+32) LU (+352) Veuillez sélectionner une option" at bounding box center [432, 405] width 243 height 47
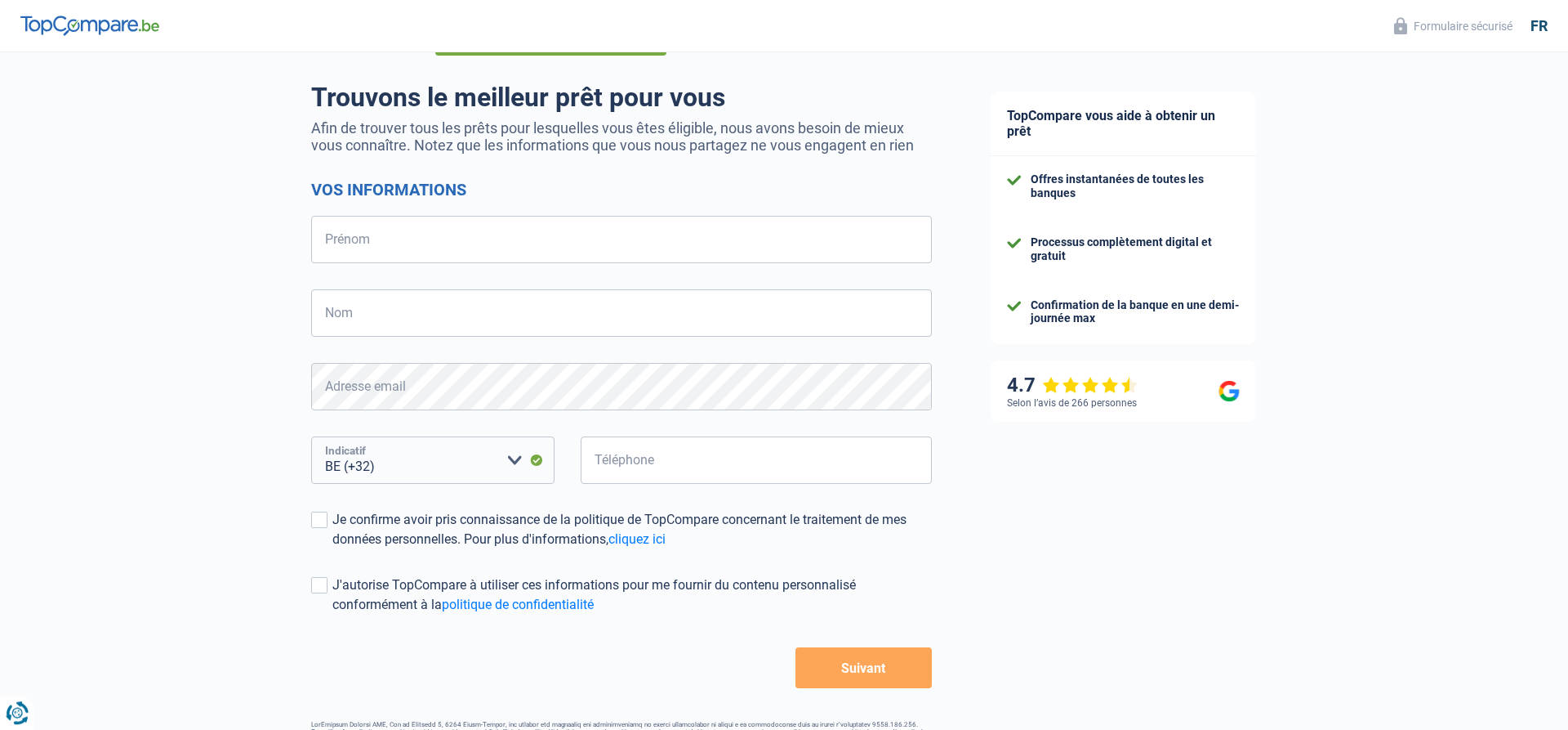
scroll to position [0, 0]
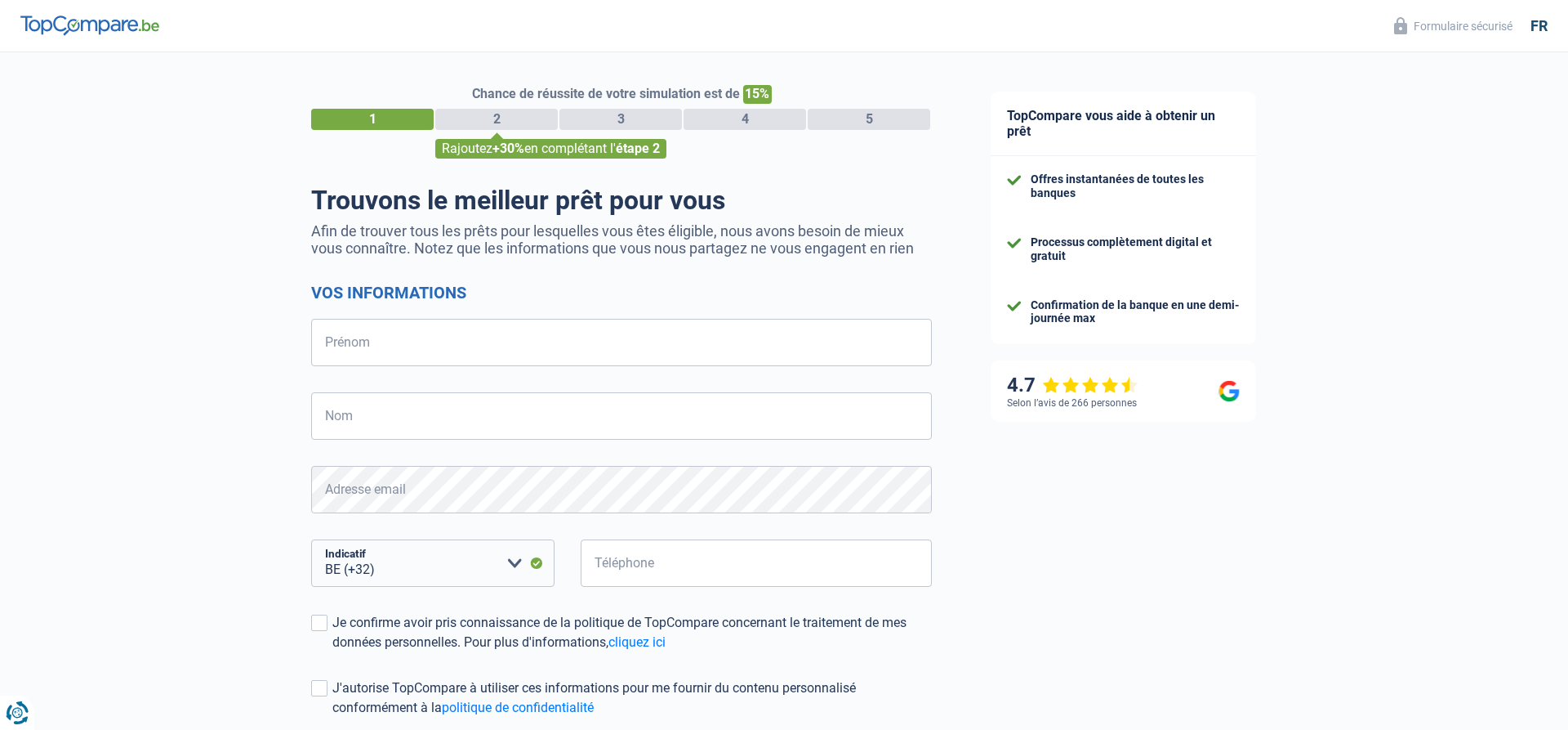
select select "32"
